Goal: Find contact information: Find contact information

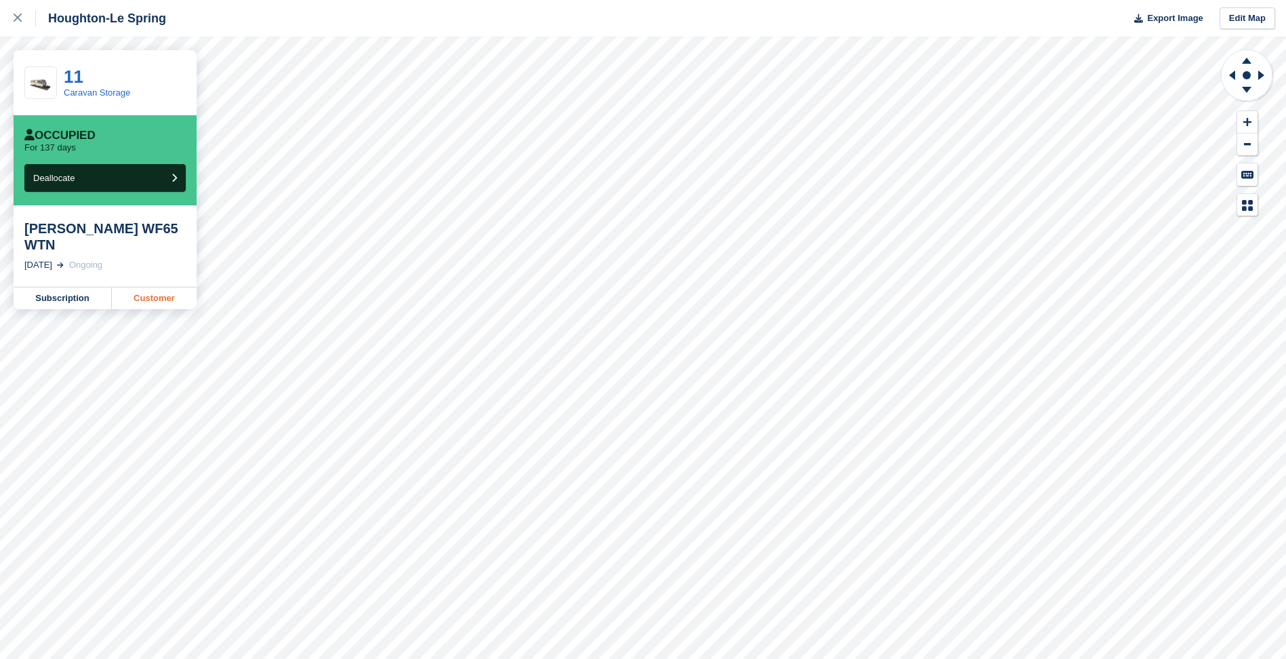
click at [171, 303] on link "Customer" at bounding box center [154, 298] width 85 height 22
click at [172, 287] on link "Customer" at bounding box center [154, 298] width 85 height 22
click at [164, 287] on link "Customer" at bounding box center [154, 298] width 85 height 22
click at [179, 293] on link "Customer" at bounding box center [154, 298] width 85 height 22
click at [159, 287] on link "Customer" at bounding box center [154, 298] width 85 height 22
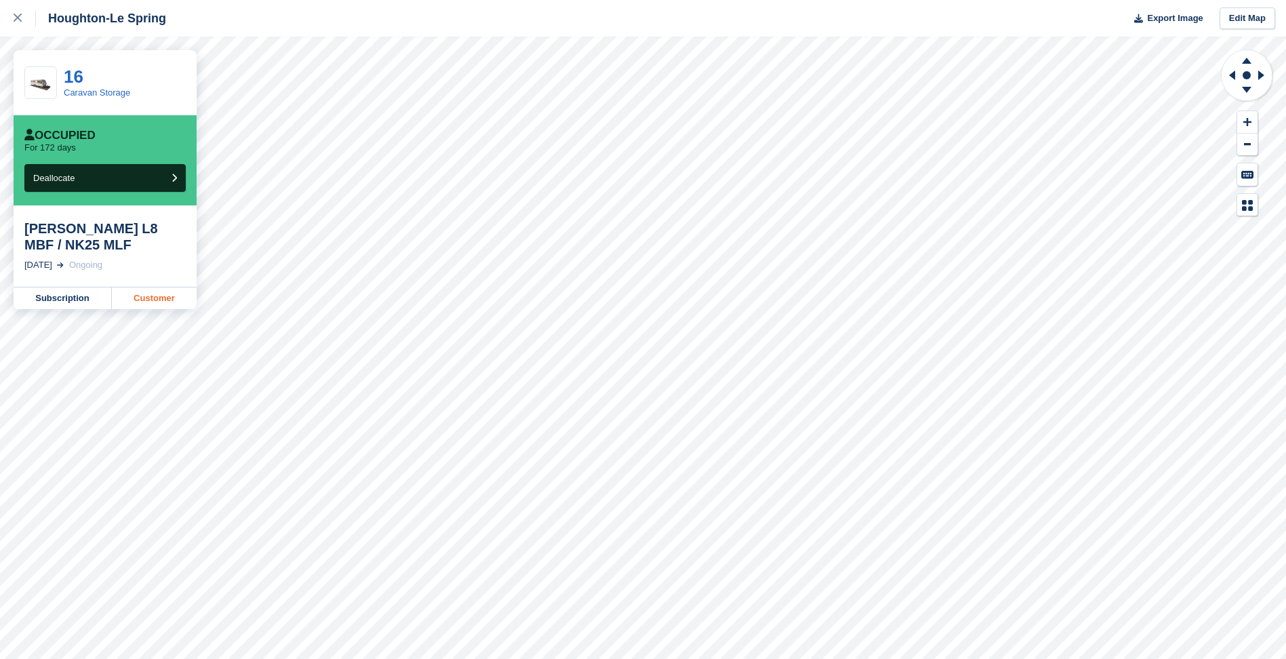
click at [134, 303] on link "Customer" at bounding box center [154, 298] width 85 height 22
click at [165, 287] on link "Customer" at bounding box center [154, 298] width 85 height 22
click at [137, 287] on link "Customer" at bounding box center [154, 298] width 85 height 22
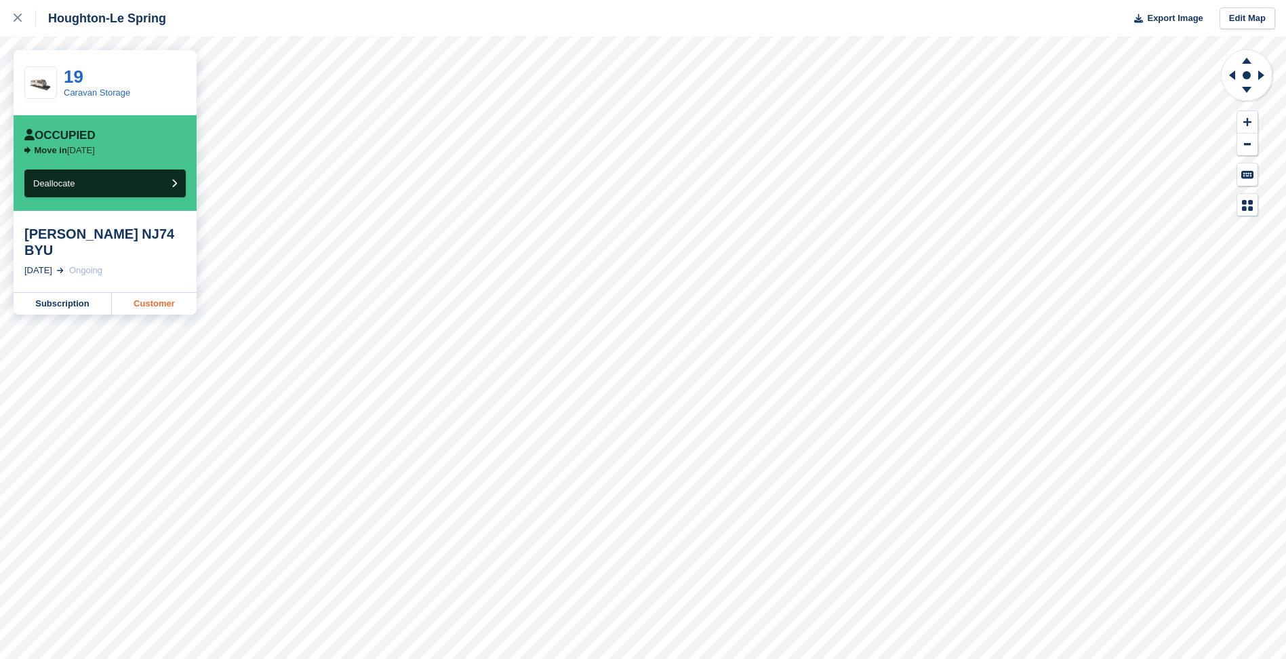
click at [152, 296] on link "Customer" at bounding box center [154, 304] width 85 height 22
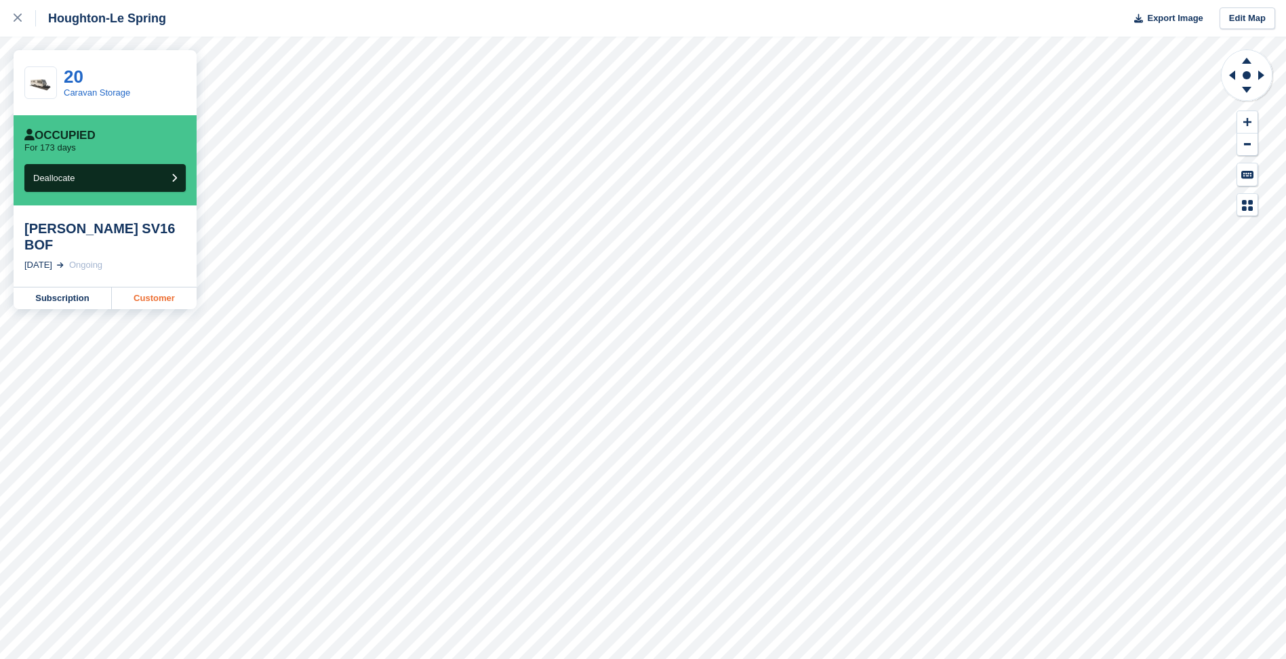
click at [176, 287] on link "Customer" at bounding box center [154, 298] width 85 height 22
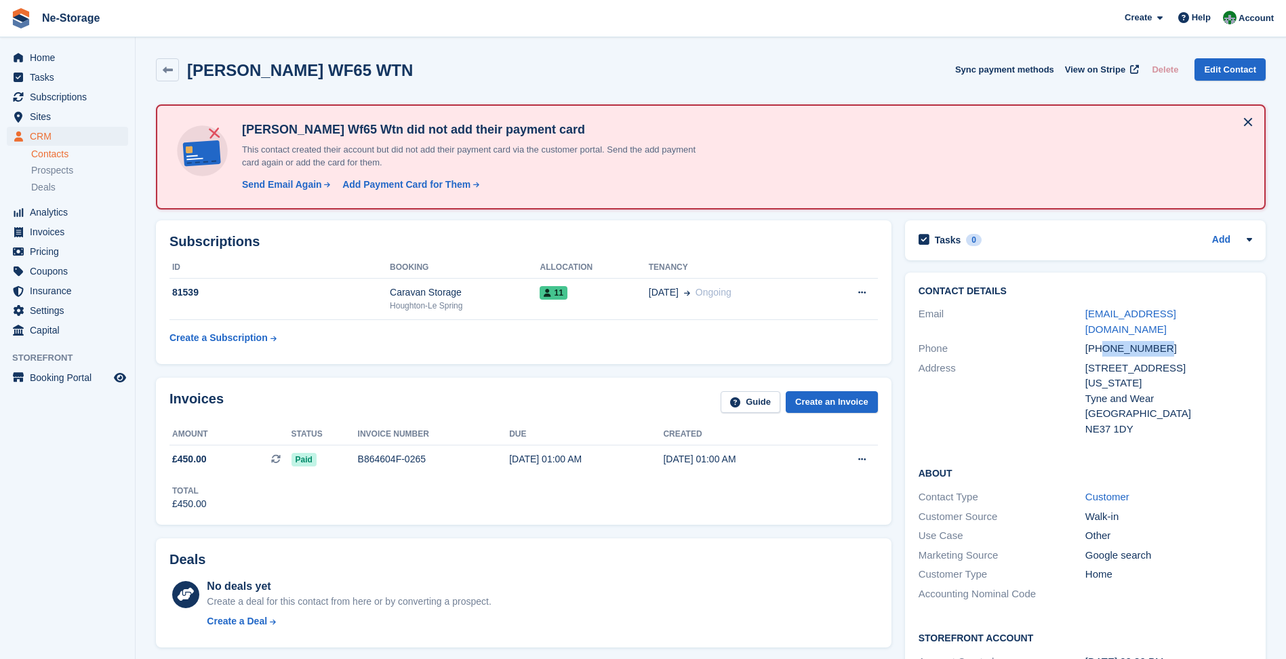
drag, startPoint x: 1102, startPoint y: 332, endPoint x: 1160, endPoint y: 332, distance: 57.6
click at [1160, 341] on div "[PHONE_NUMBER]" at bounding box center [1168, 349] width 167 height 16
drag, startPoint x: 1160, startPoint y: 332, endPoint x: 1139, endPoint y: 335, distance: 21.2
copy div "7720886218"
